Goal: Task Accomplishment & Management: Check status

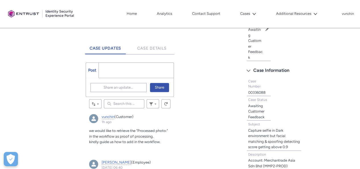
scroll to position [114, 0]
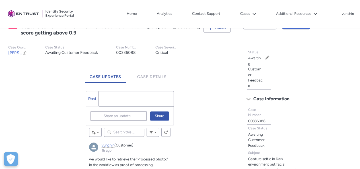
click at [264, 57] on div "Awaiting Customer Feedback Edit Status" at bounding box center [258, 72] width 21 height 34
click at [266, 58] on span at bounding box center [267, 58] width 4 height 4
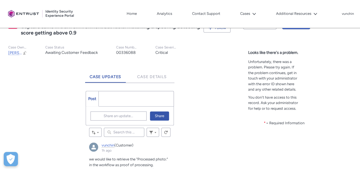
scroll to position [29, 0]
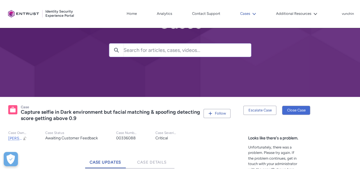
click at [242, 15] on button "Cases" at bounding box center [248, 13] width 19 height 9
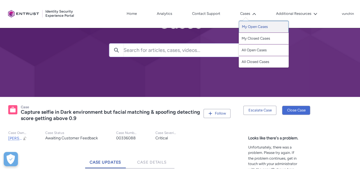
click at [252, 28] on link "My Open Cases" at bounding box center [264, 27] width 50 height 12
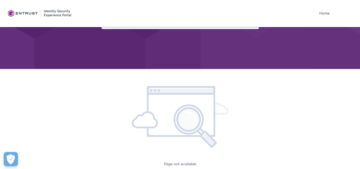
scroll to position [85, 0]
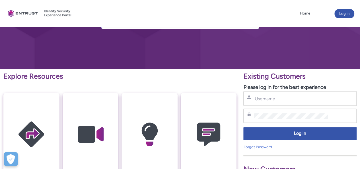
type input "vunchin@mtradeasia.com"
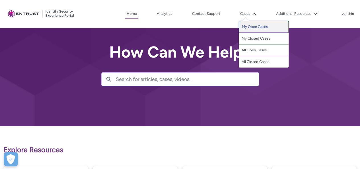
click at [254, 28] on link "My Open Cases" at bounding box center [264, 27] width 50 height 12
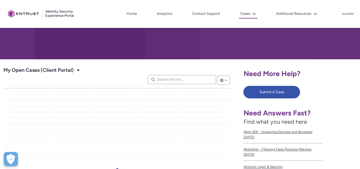
scroll to position [124, 0]
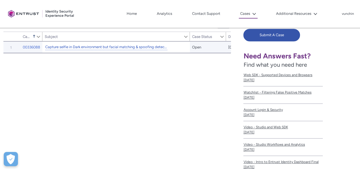
click at [118, 49] on link "Capture selfie in Dark environment but facial matching & spoofing detecting sco…" at bounding box center [106, 47] width 122 height 6
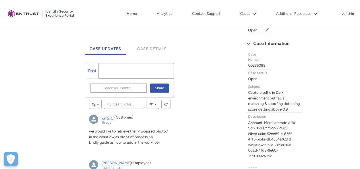
scroll to position [57, 0]
